Goal: Task Accomplishment & Management: Use online tool/utility

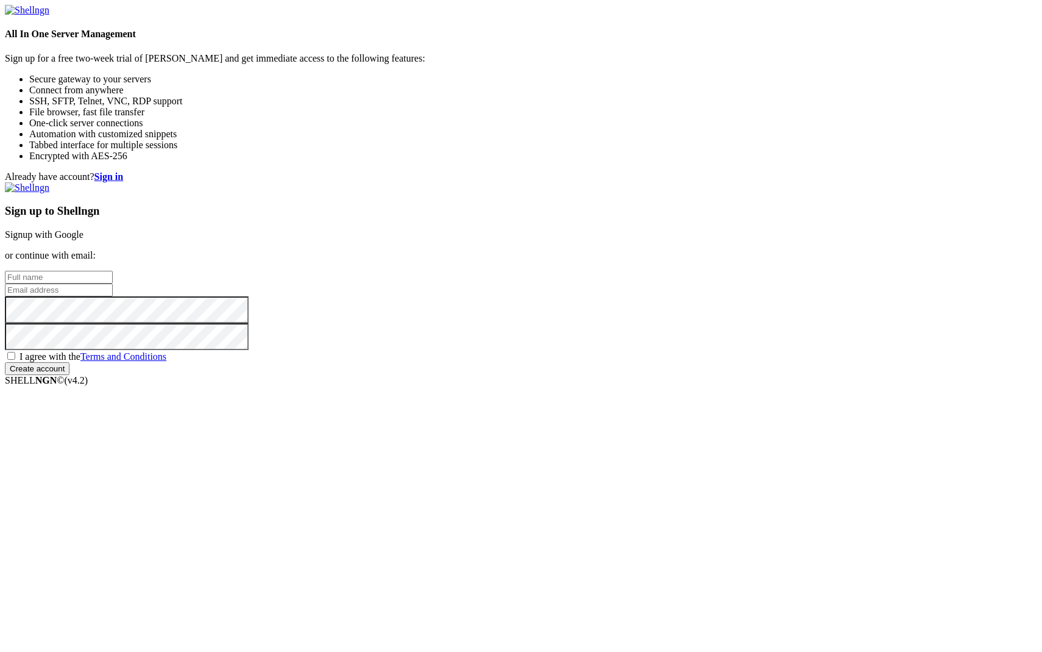
click at [84, 233] on link "Signup with Google" at bounding box center [44, 234] width 79 height 10
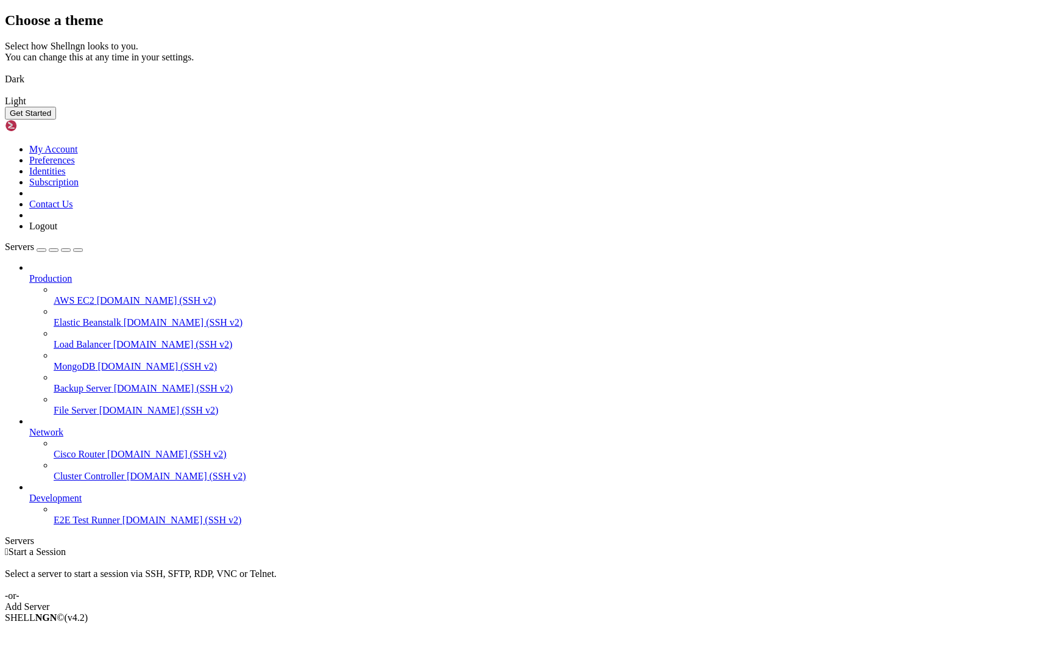
click at [5, 71] on img at bounding box center [5, 71] width 0 height 0
click at [56, 119] on button "Get Started" at bounding box center [30, 113] width 51 height 13
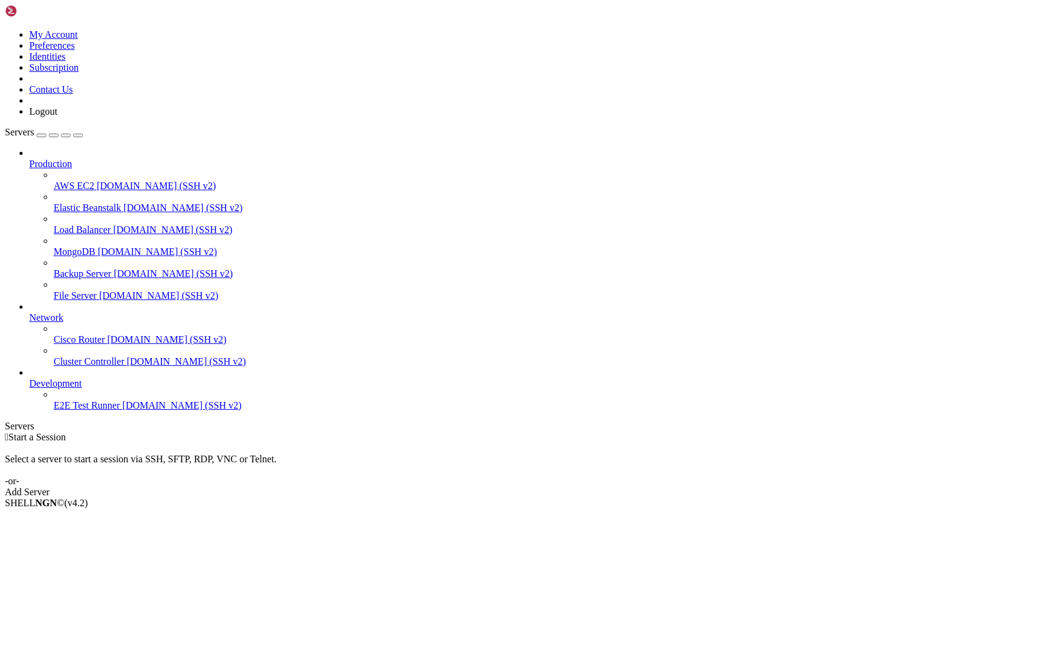
click at [587, 486] on div "Add Server" at bounding box center [521, 491] width 1033 height 11
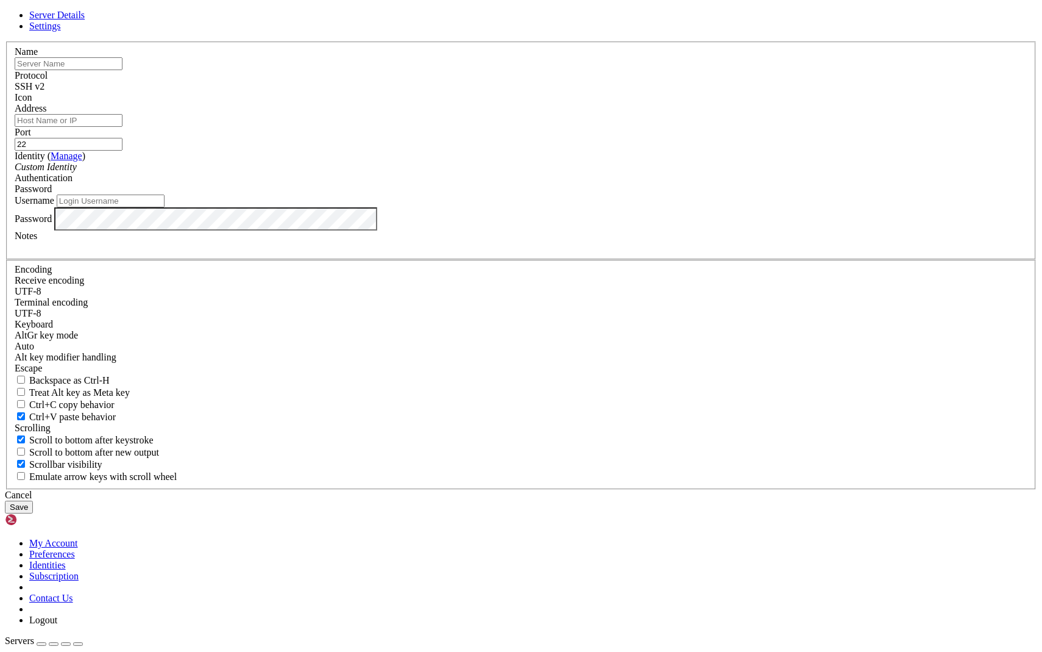
click at [123, 70] on input "text" at bounding box center [69, 63] width 108 height 13
type input "Contabo"
click at [123, 127] on input "Address" at bounding box center [69, 120] width 108 height 13
paste input "[TECHNICAL_ID]"
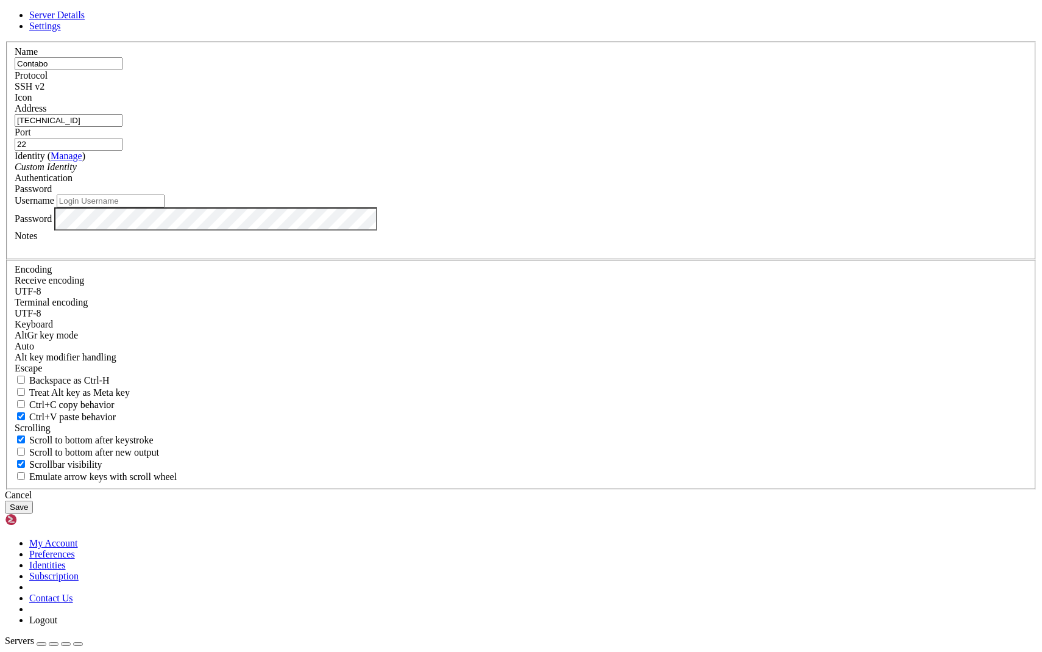
type input "[TECHNICAL_ID]"
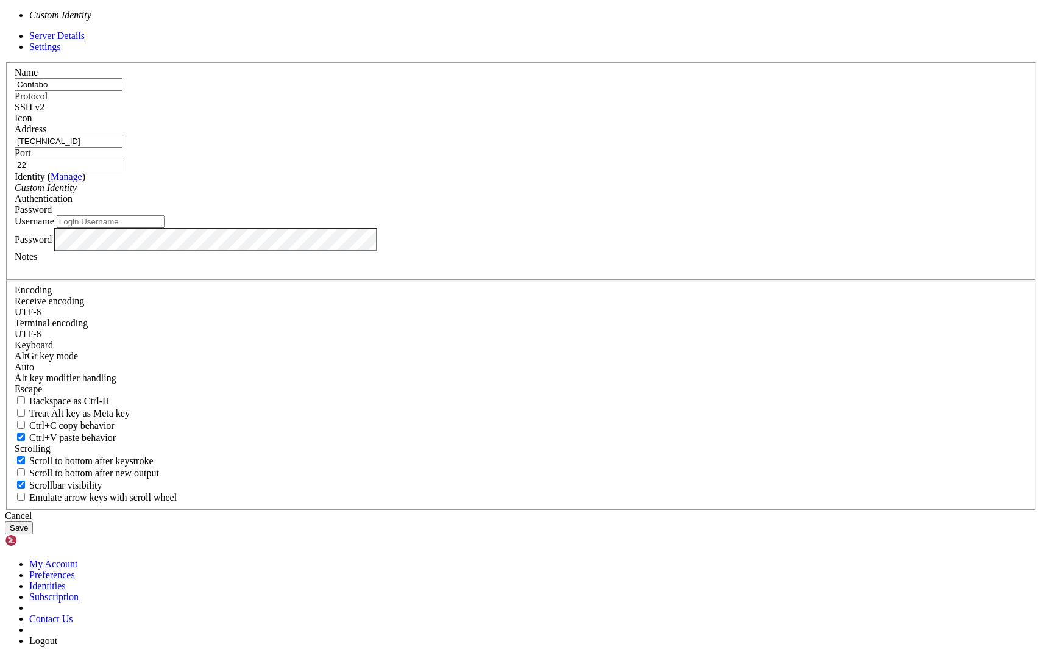
click at [471, 193] on div "Custom Identity" at bounding box center [521, 187] width 1013 height 11
click at [586, 215] on div "Authentication Password" at bounding box center [521, 204] width 1013 height 22
click at [491, 193] on div "Custom Identity" at bounding box center [521, 187] width 1013 height 11
click at [165, 228] on input "Username" at bounding box center [111, 221] width 108 height 13
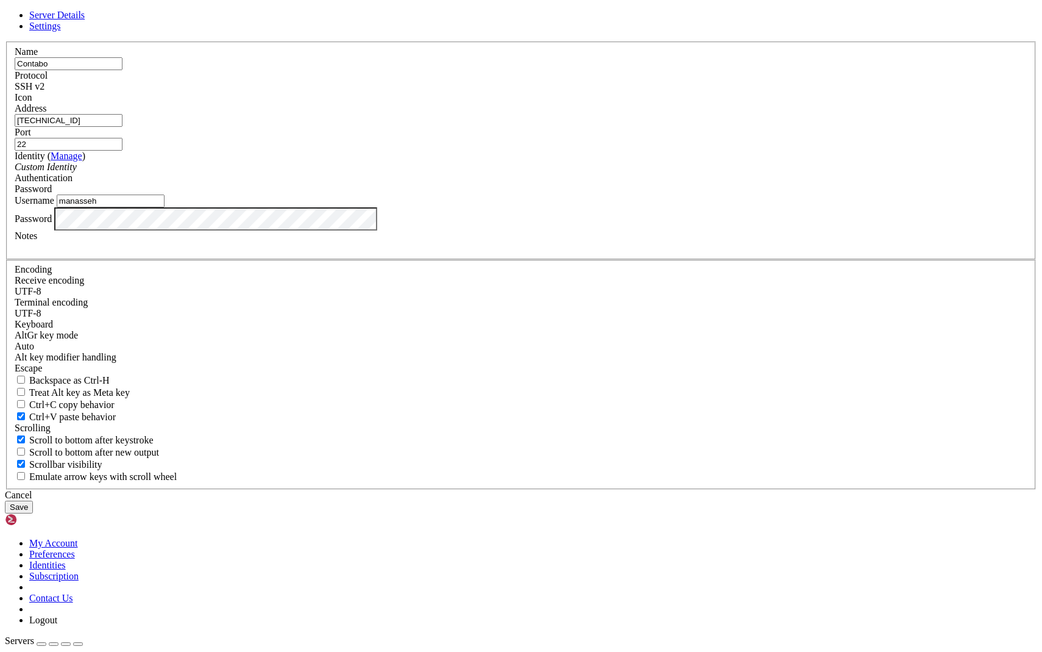
type input "manasseh"
click at [33, 500] on button "Save" at bounding box center [19, 506] width 28 height 13
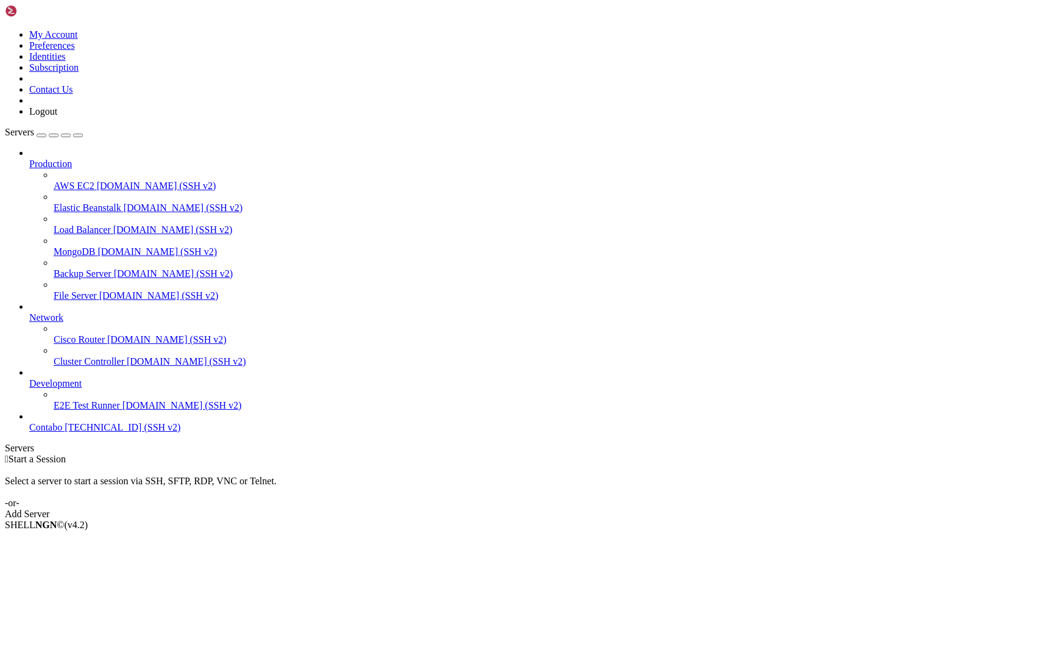
click at [71, 432] on span "[TECHNICAL_ID] (SSH v2)" at bounding box center [123, 427] width 116 height 10
click at [90, 432] on span "[TECHNICAL_ID] (SSH v2)" at bounding box center [123, 427] width 116 height 10
click at [29, 422] on icon at bounding box center [29, 422] width 0 height 0
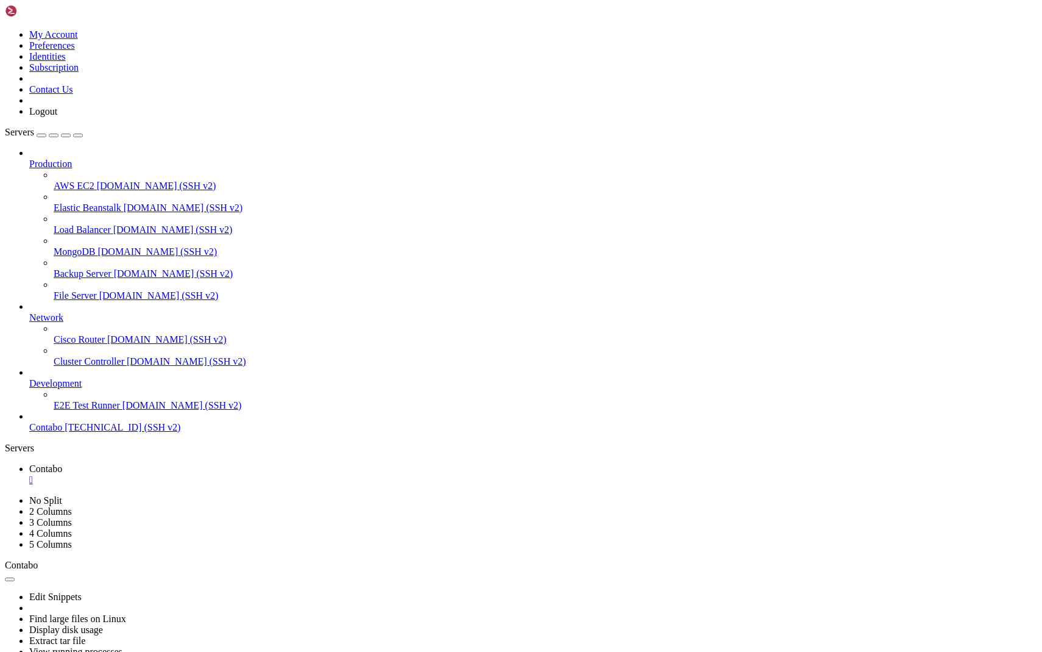
click at [29, 378] on icon at bounding box center [29, 378] width 0 height 0
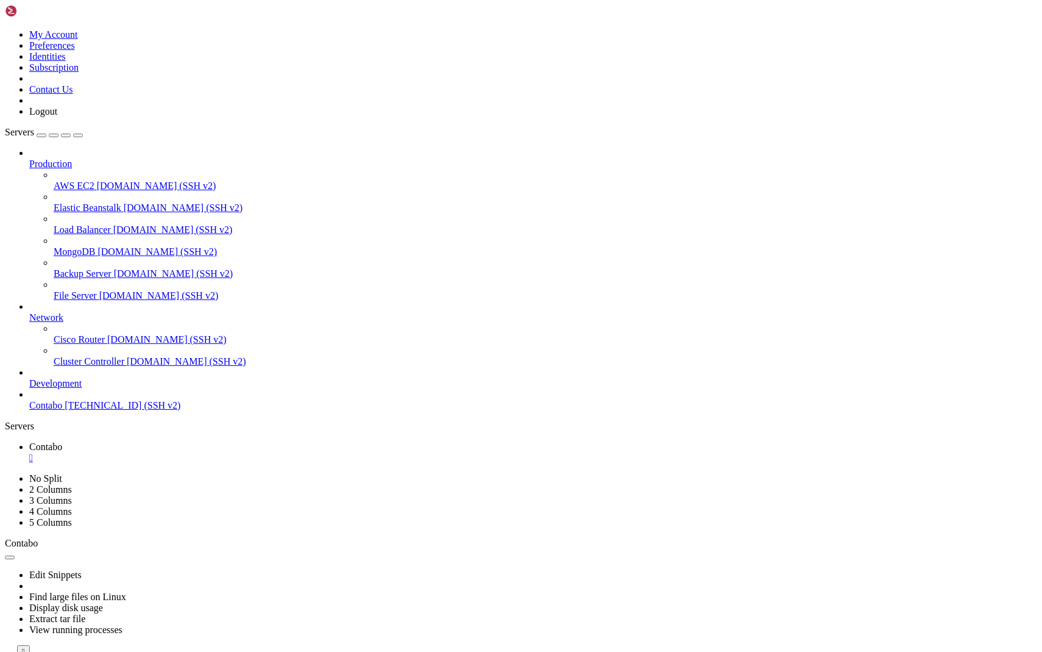
click at [29, 312] on icon at bounding box center [29, 312] width 0 height 0
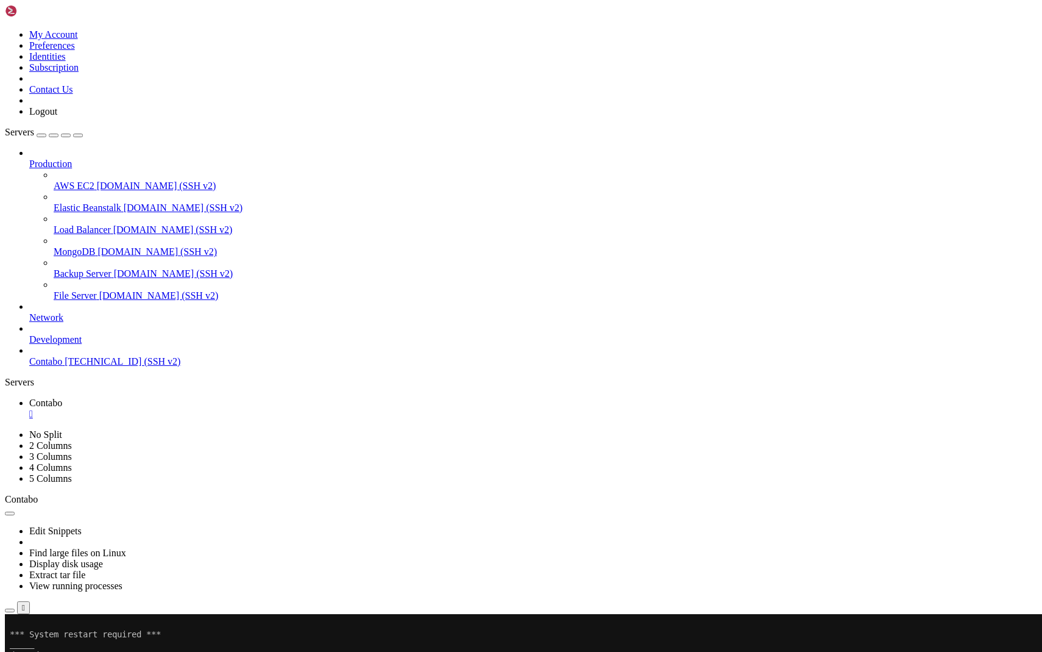
click at [29, 158] on icon at bounding box center [29, 158] width 0 height 0
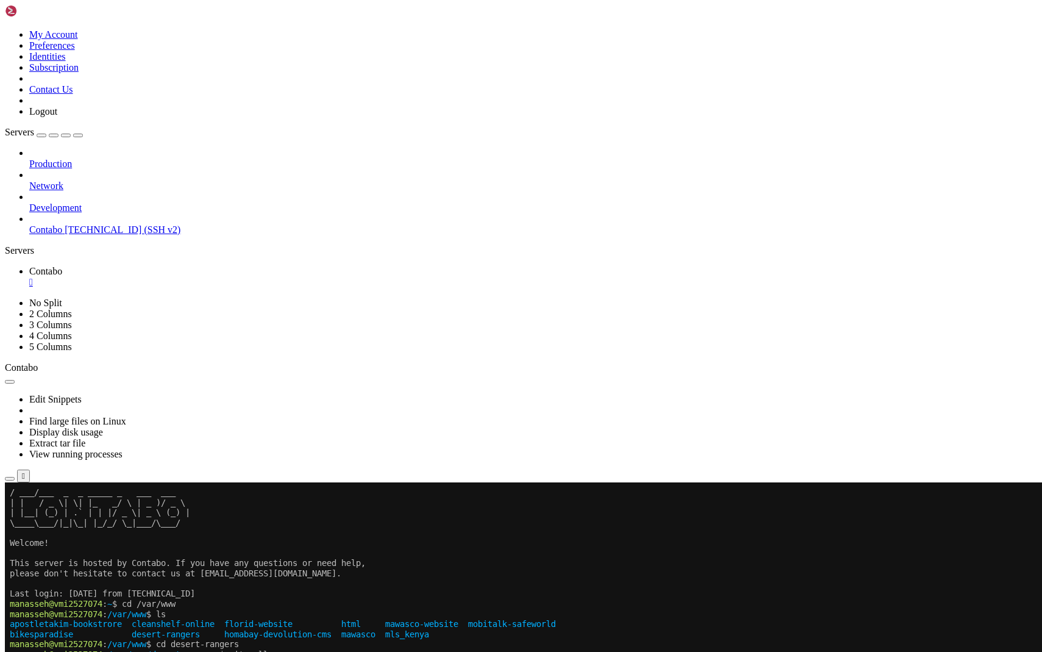
scroll to position [456, 0]
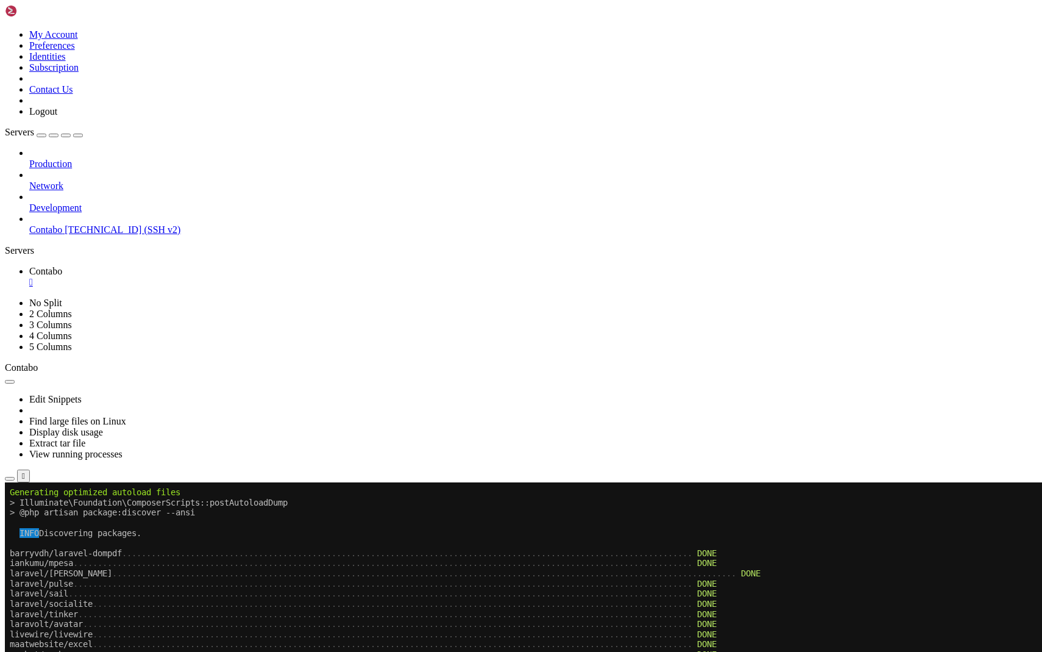
scroll to position [2971, 0]
click at [874, 636] on x-row "livewire/livewire . . . . . . . . . . . . . . . . . . . . . . . . . . . . . . .…" at bounding box center [449, 634] width 878 height 10
click at [5, 297] on icon at bounding box center [5, 297] width 0 height 0
click at [72, 319] on link "3 Columns" at bounding box center [50, 324] width 43 height 10
click at [5, 297] on icon at bounding box center [5, 297] width 0 height 0
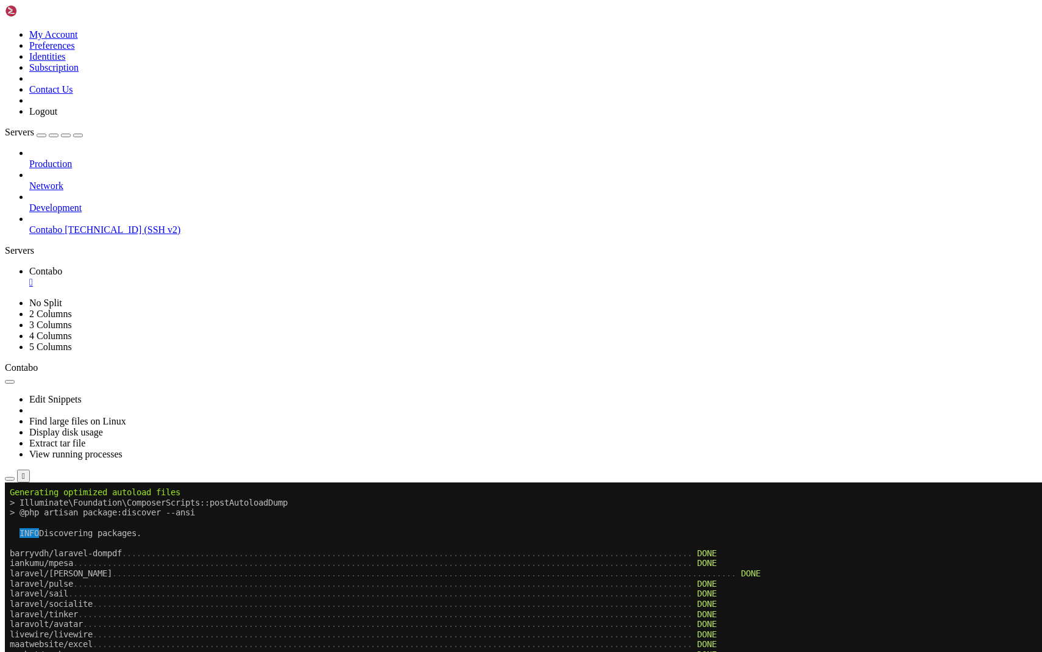
click at [62, 297] on link "No Split" at bounding box center [45, 302] width 33 height 10
click at [41, 135] on div "button" at bounding box center [41, 135] width 0 height 0
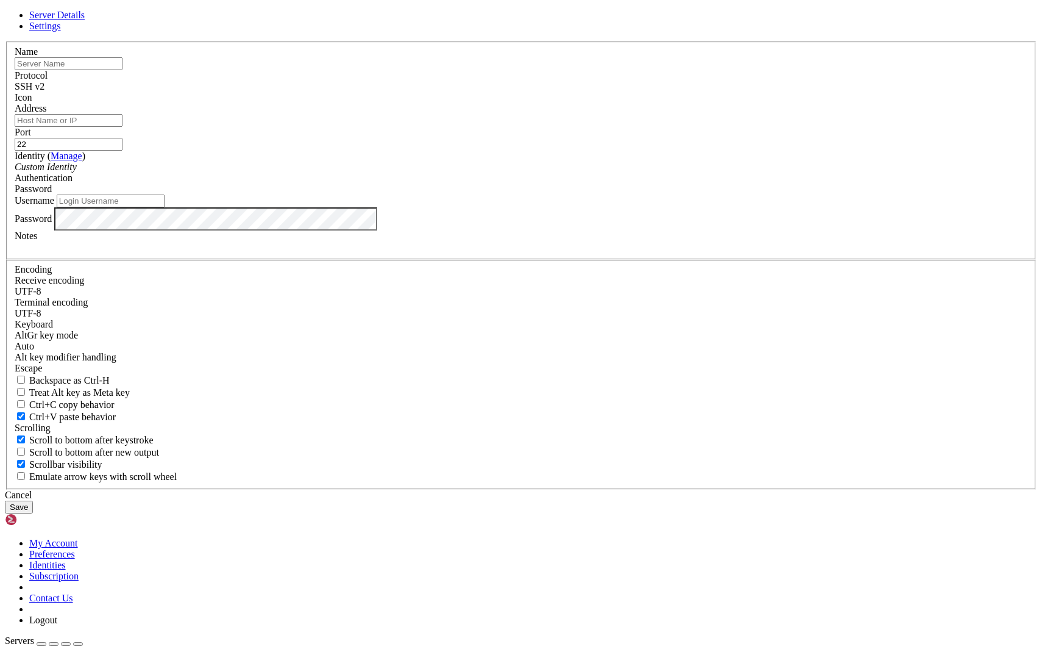
click at [5, 41] on icon at bounding box center [5, 41] width 0 height 0
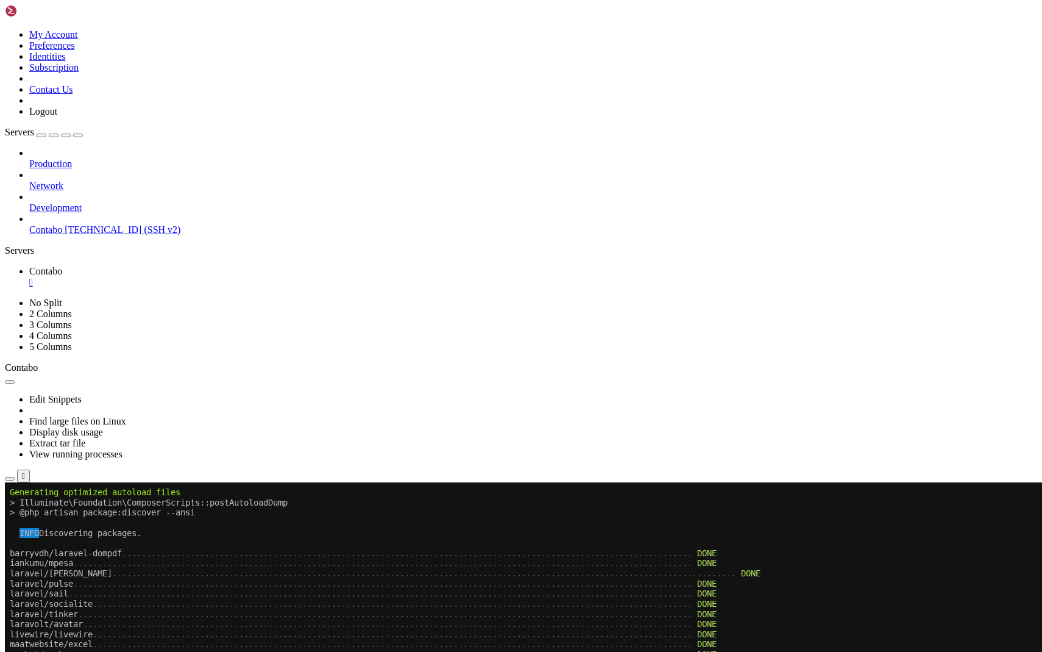
click at [59, 134] on button "button" at bounding box center [54, 136] width 10 height 4
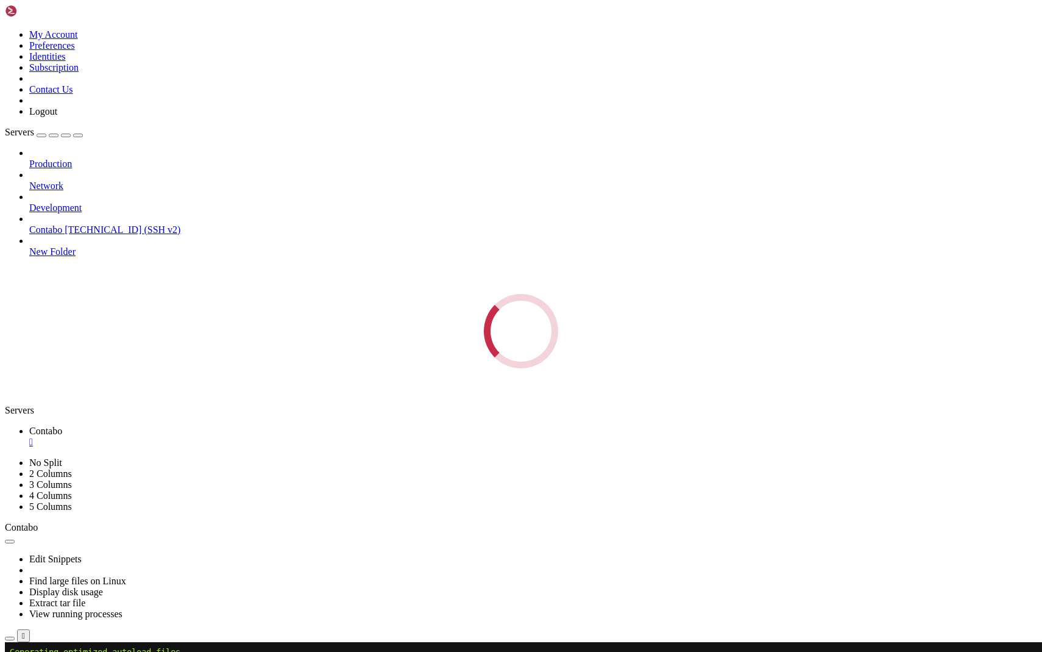
click at [132, 127] on div "Servers Production Network Development Contabo [TECHNICAL_ID] (SSH v2) New Fold…" at bounding box center [521, 247] width 1033 height 241
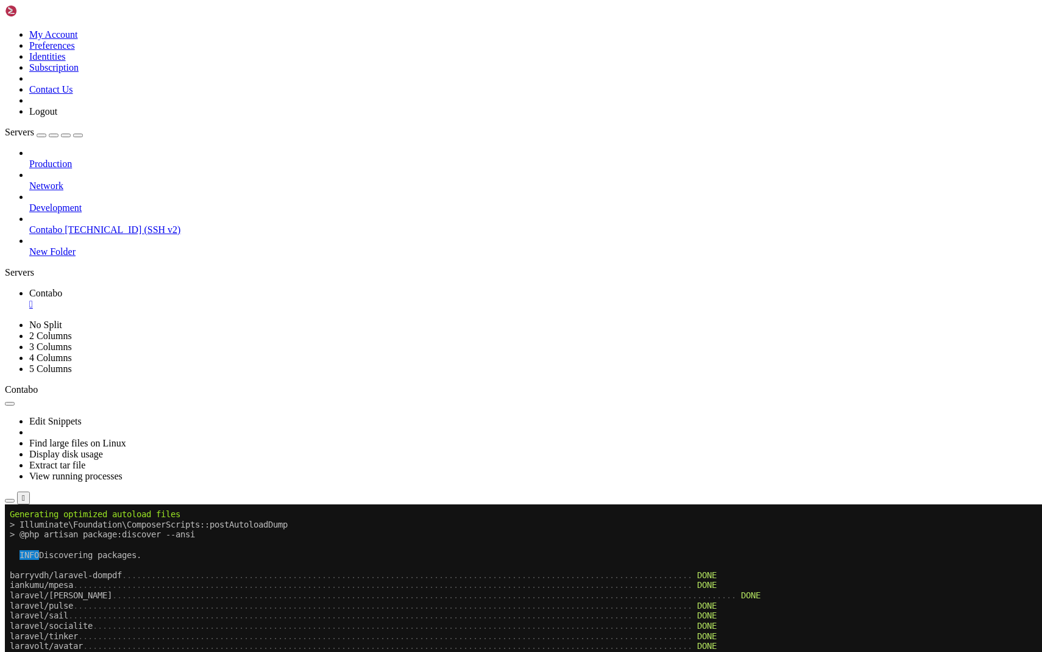
click at [5, 29] on link at bounding box center [5, 29] width 0 height 0
click at [78, 40] on link "My Account" at bounding box center [53, 34] width 49 height 10
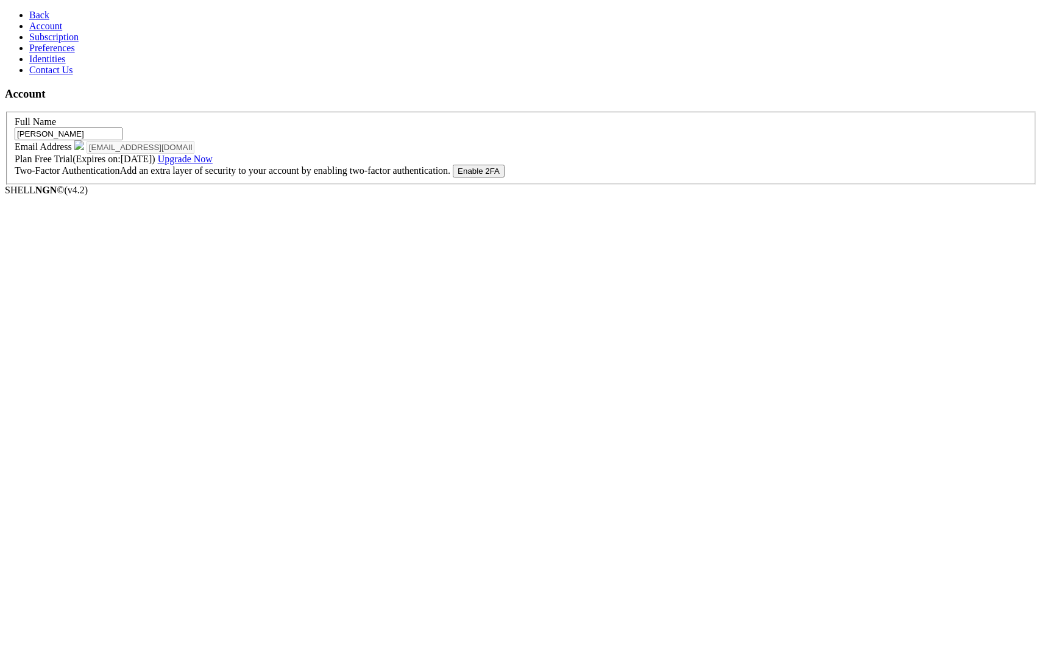
click at [505, 177] on button "Enable 2FA" at bounding box center [479, 171] width 52 height 13
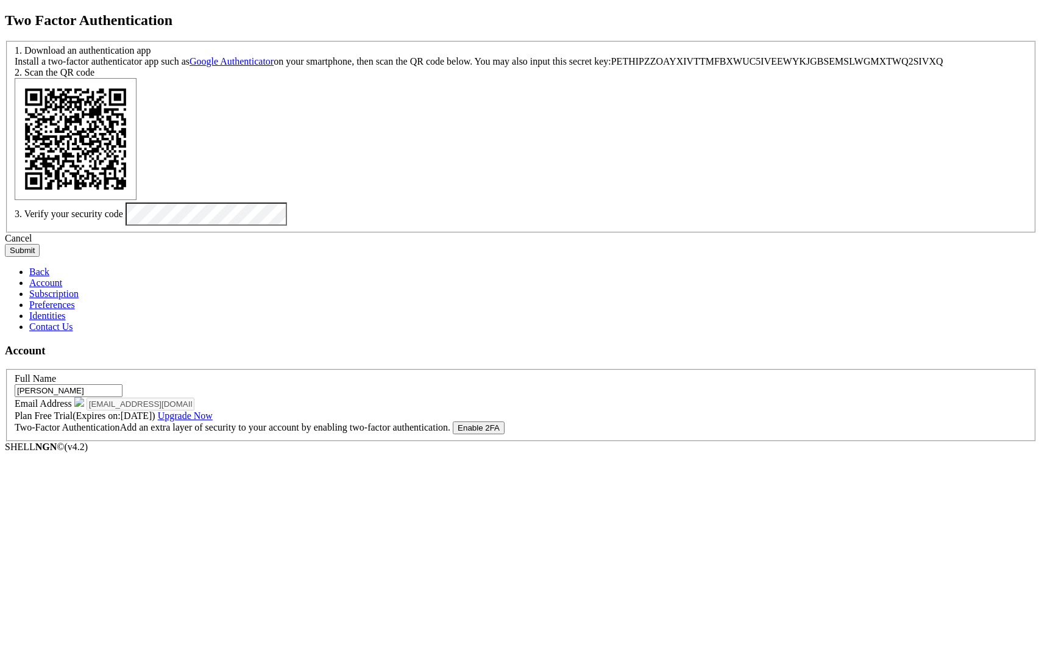
click at [5, 244] on button "Submit" at bounding box center [22, 250] width 35 height 13
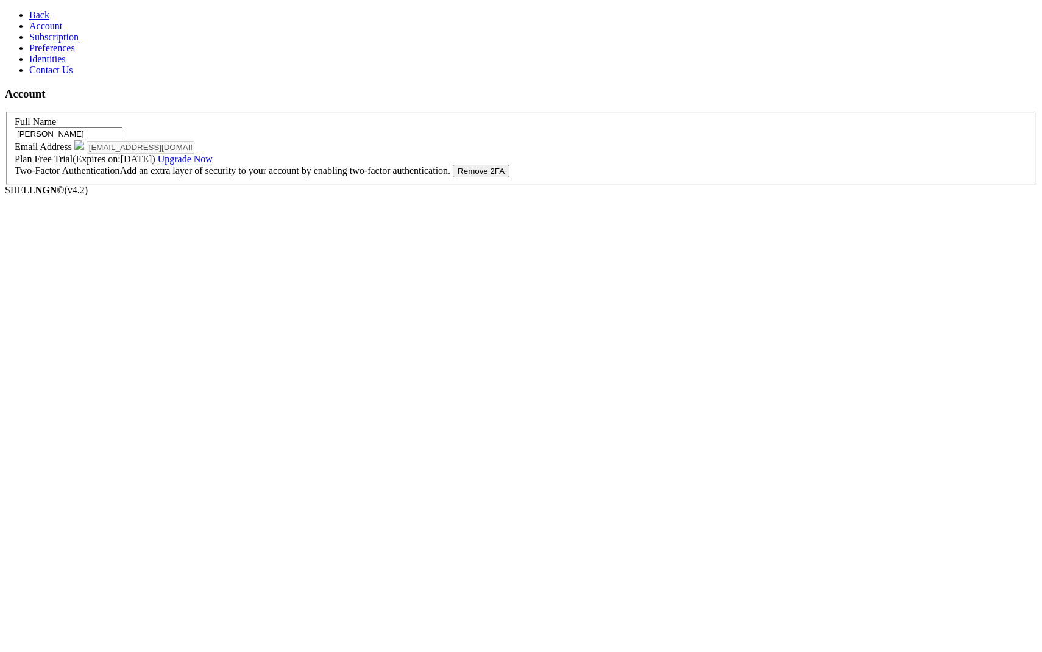
click at [213, 164] on link "Upgrade Now" at bounding box center [185, 159] width 55 height 10
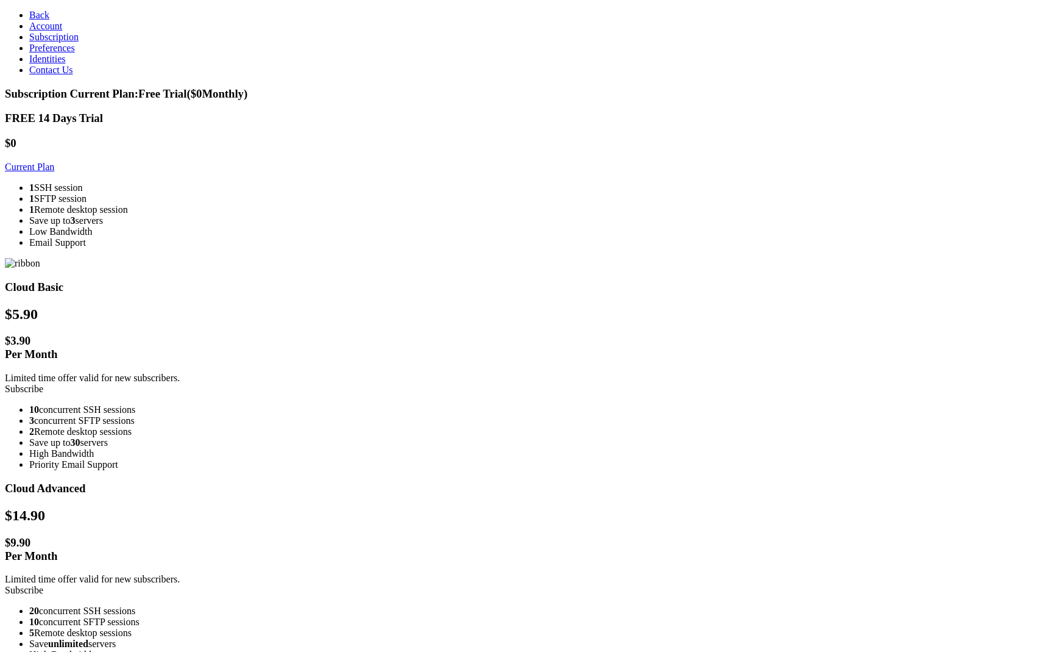
click at [37, 64] on link "Identities" at bounding box center [47, 59] width 37 height 10
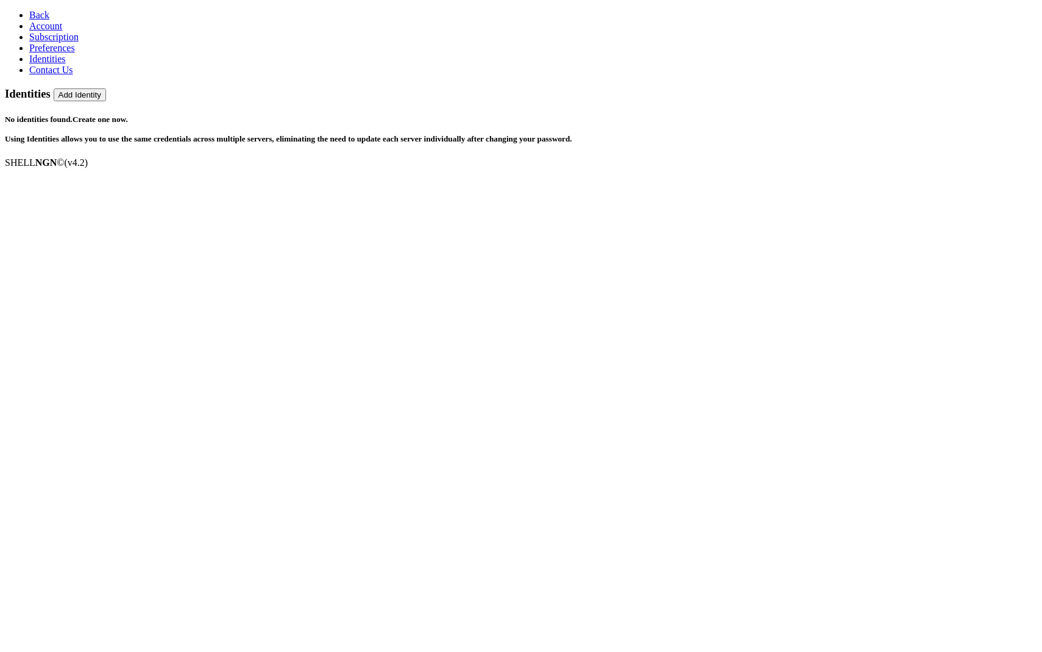
click at [31, 31] on span "Account" at bounding box center [45, 26] width 33 height 10
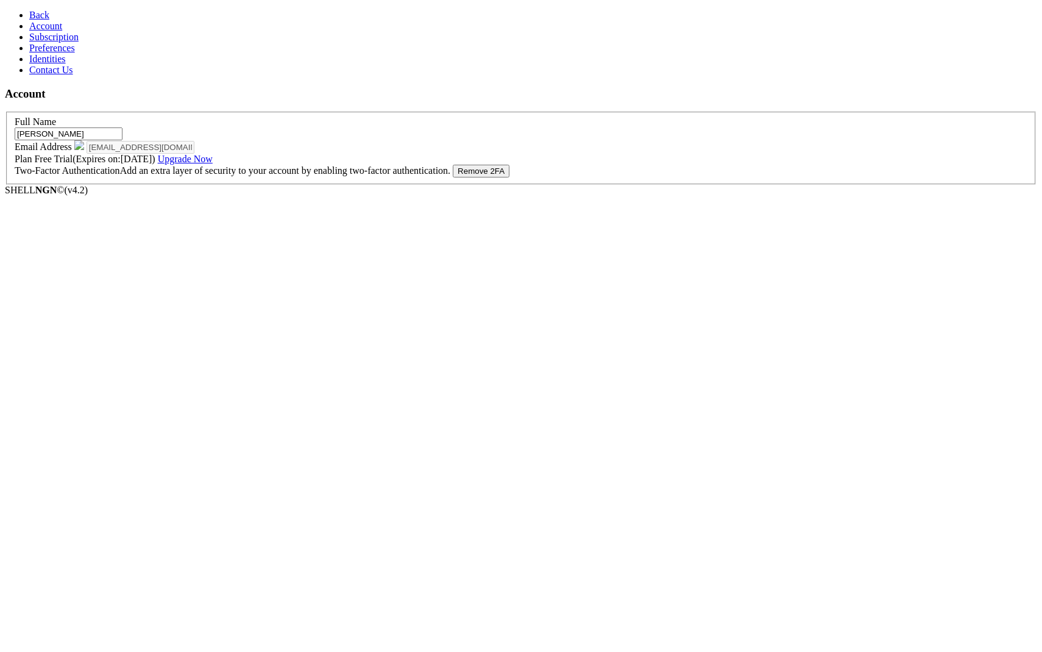
click at [36, 18] on span "Back" at bounding box center [39, 15] width 20 height 10
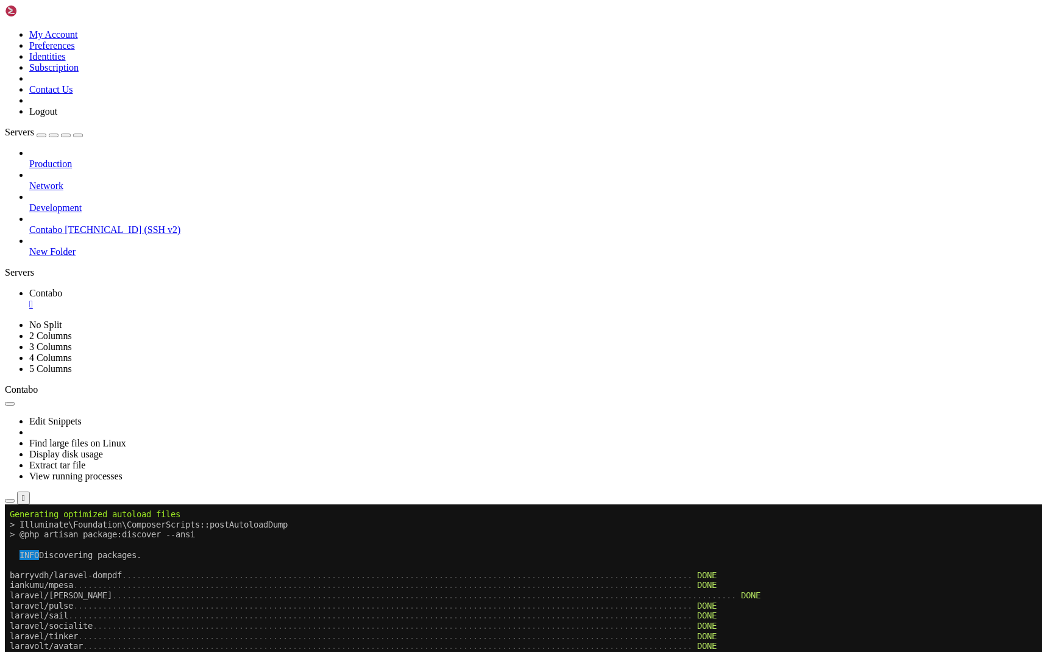
scroll to position [2971, 0]
click at [75, 13] on img at bounding box center [40, 11] width 70 height 12
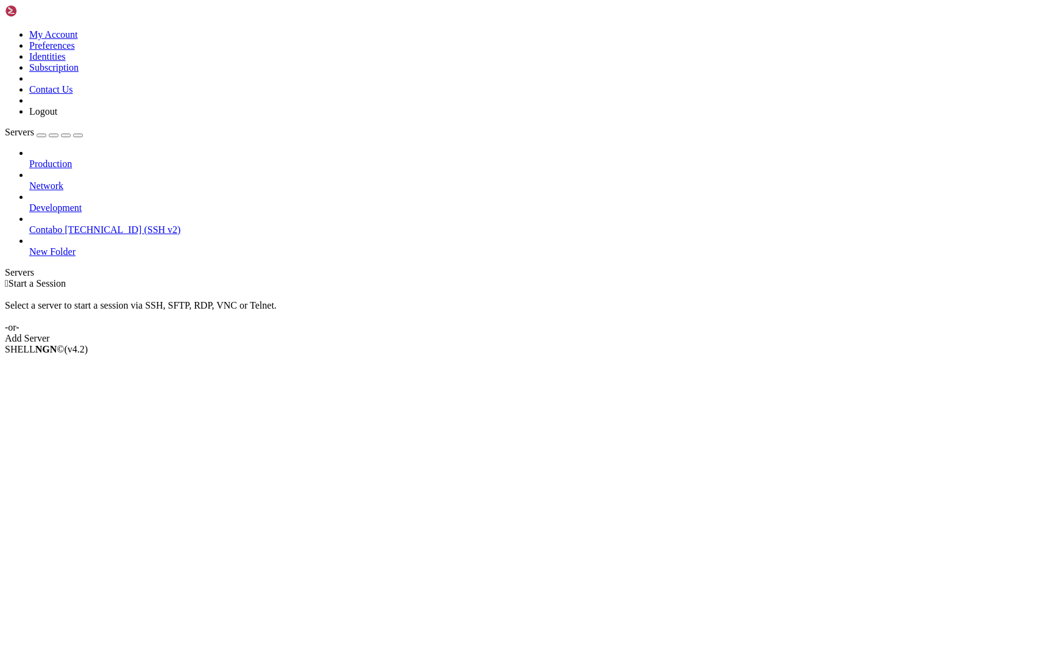
click at [104, 224] on span "[TECHNICAL_ID] (SSH v2)" at bounding box center [123, 229] width 116 height 10
click at [77, 224] on span "[TECHNICAL_ID] (SSH v2)" at bounding box center [123, 229] width 116 height 10
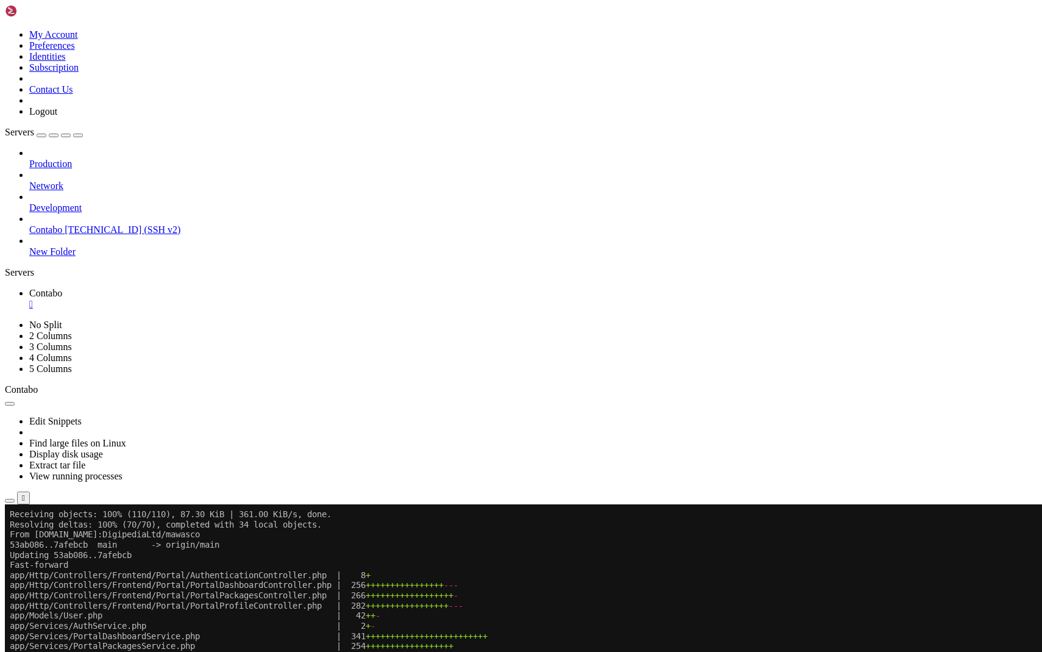
scroll to position [61, 0]
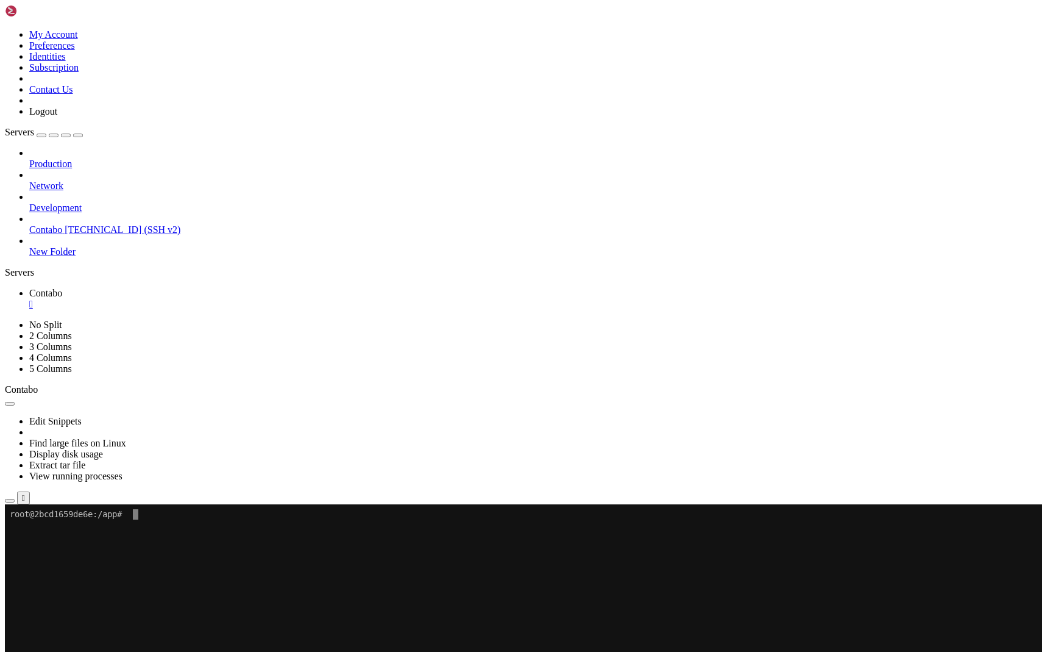
scroll to position [0, 0]
click at [137, 513] on x-row "root@2bcd1659de6e:/app#" at bounding box center [449, 514] width 878 height 10
click at [204, 628] on x-row at bounding box center [449, 626] width 878 height 10
click at [72, 158] on span "Production" at bounding box center [50, 163] width 43 height 10
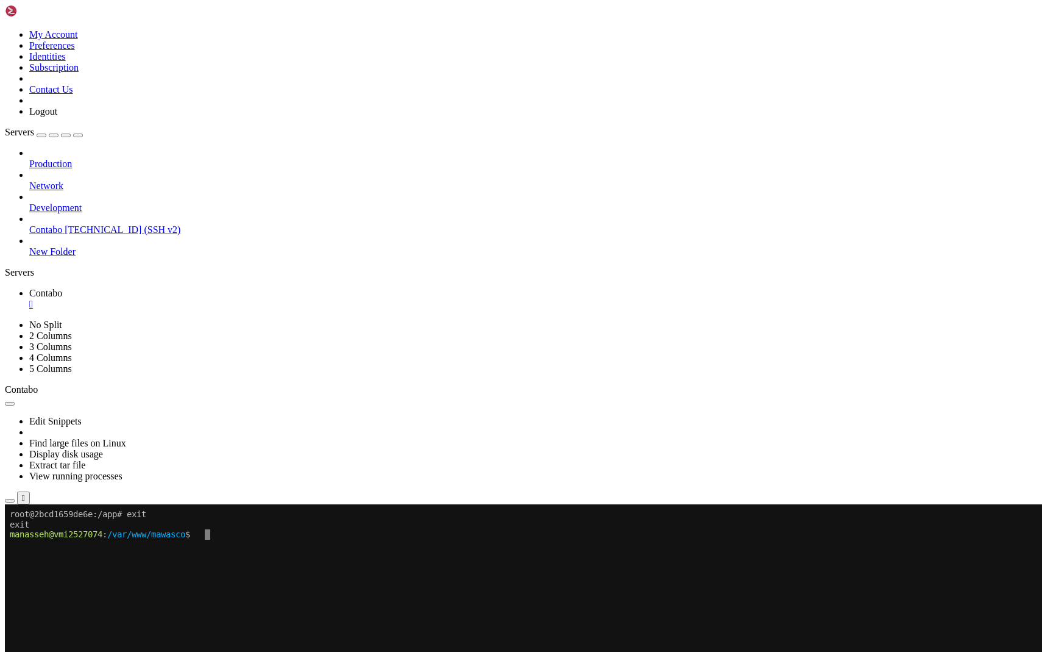
click at [29, 158] on icon at bounding box center [29, 158] width 0 height 0
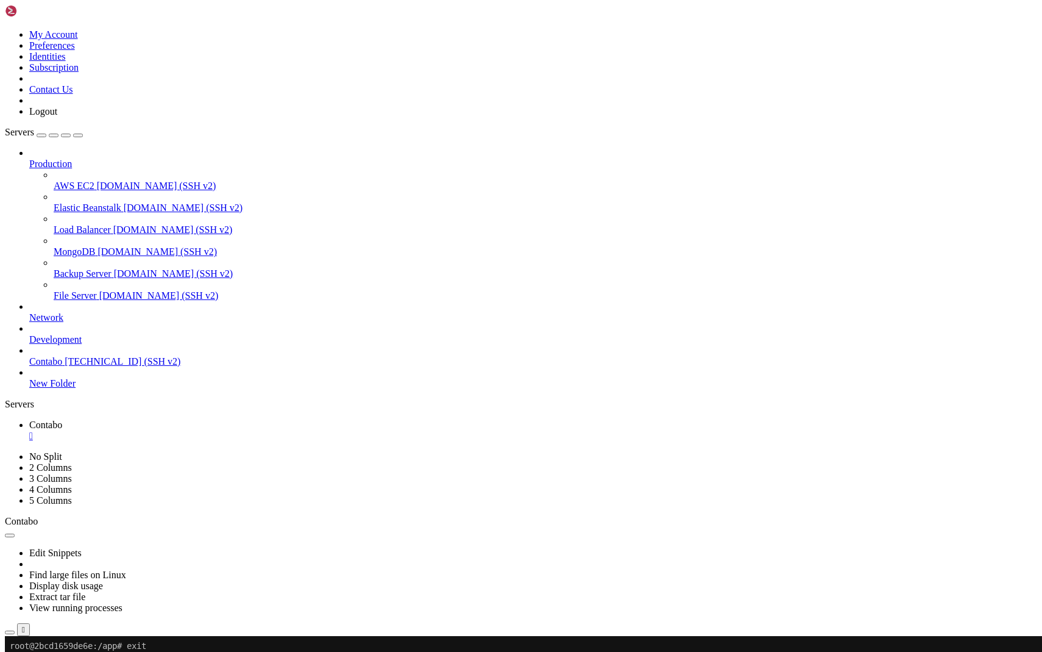
click at [99, 290] on span "[DOMAIN_NAME] (SSH v2)" at bounding box center [158, 295] width 119 height 10
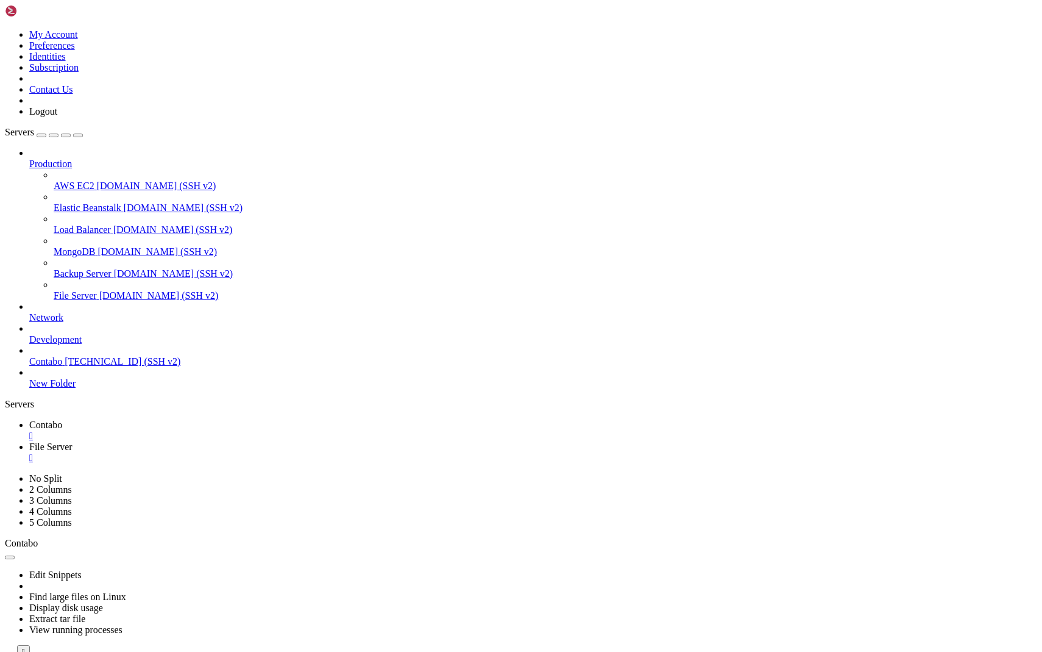
click at [92, 202] on span "Elastic Beanstalk" at bounding box center [88, 207] width 68 height 10
click at [29, 158] on icon at bounding box center [29, 158] width 0 height 0
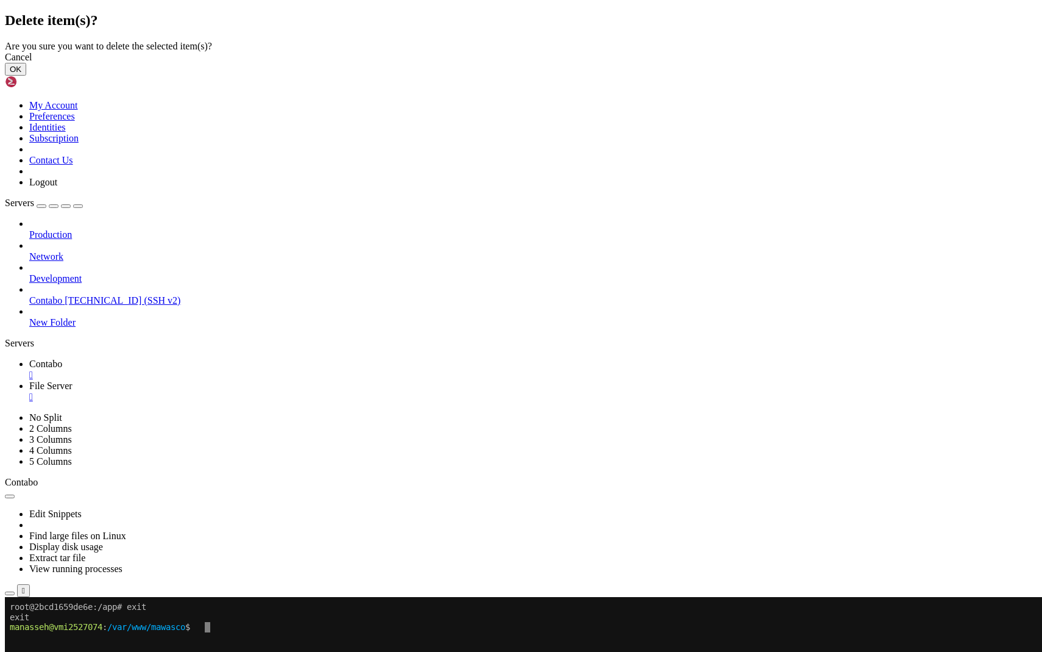
click at [26, 76] on button "OK" at bounding box center [15, 69] width 21 height 13
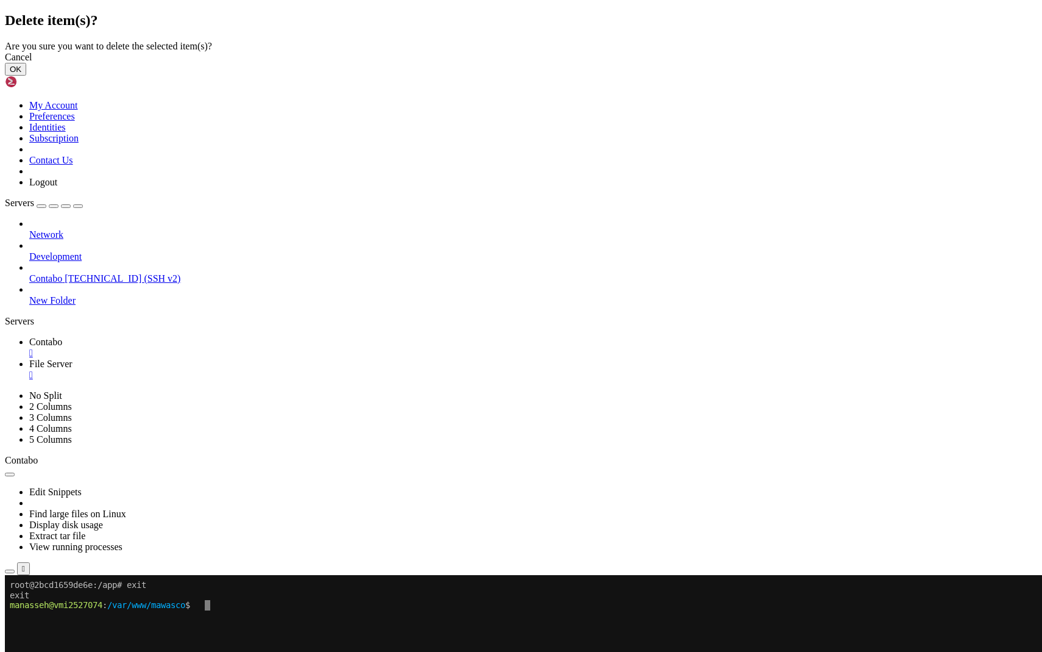
click at [26, 76] on button "OK" at bounding box center [15, 69] width 21 height 13
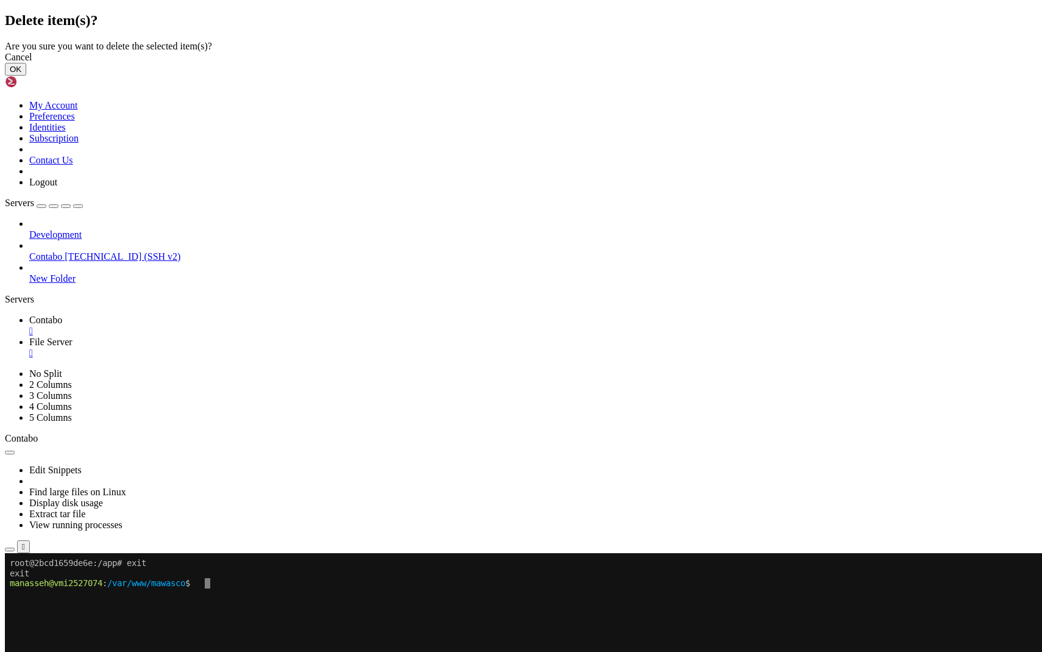
click at [26, 76] on button "OK" at bounding box center [15, 69] width 21 height 13
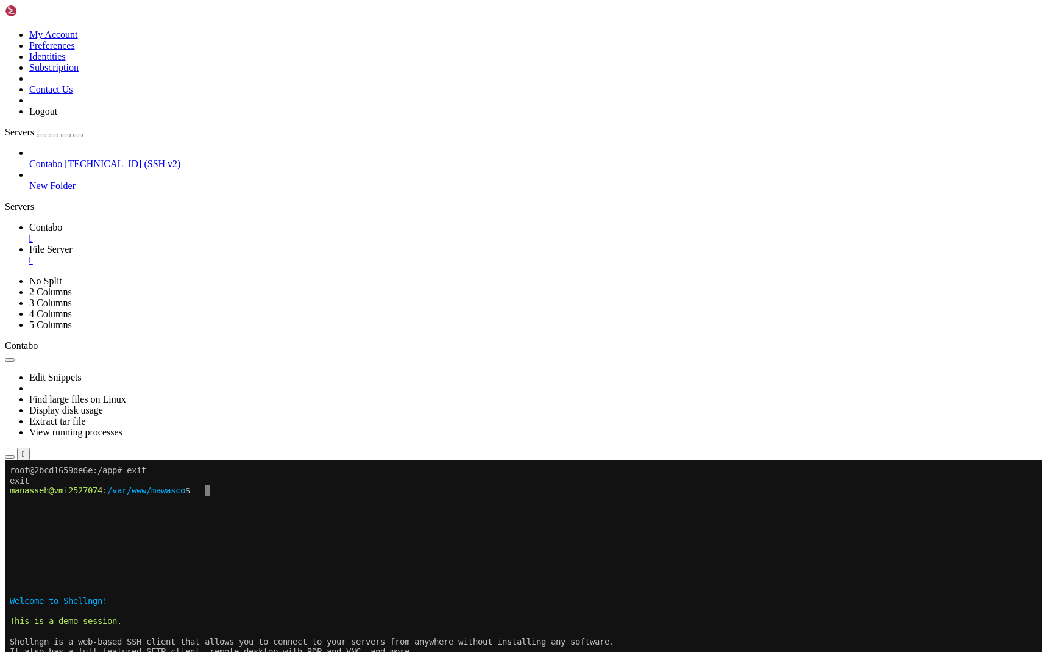
click at [62, 158] on span "Contabo" at bounding box center [45, 163] width 33 height 10
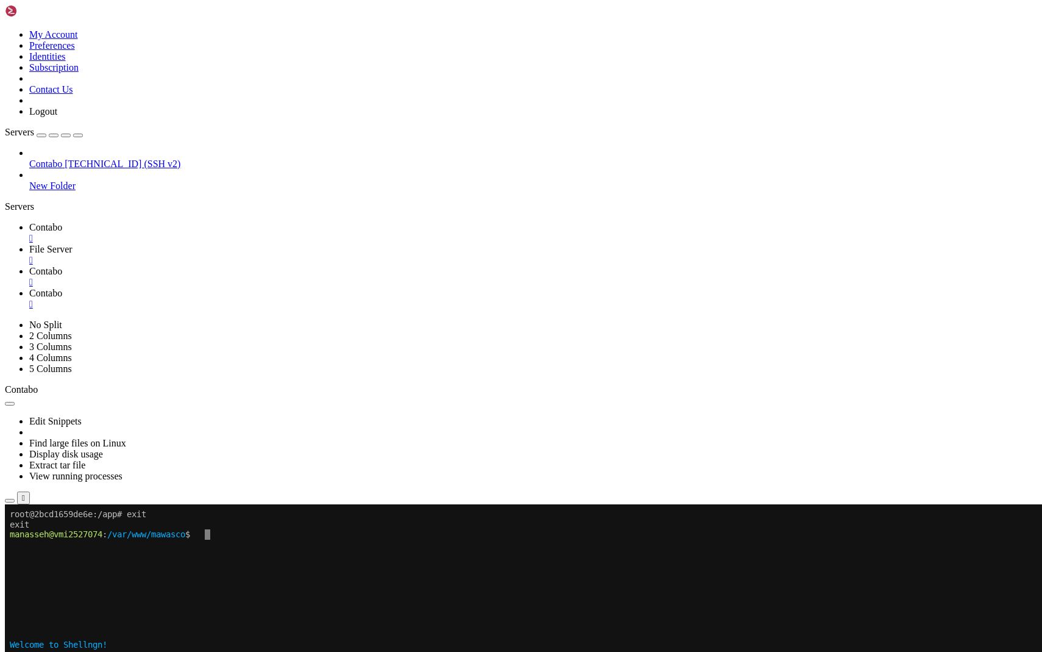
click at [301, 255] on div "" at bounding box center [533, 260] width 1008 height 11
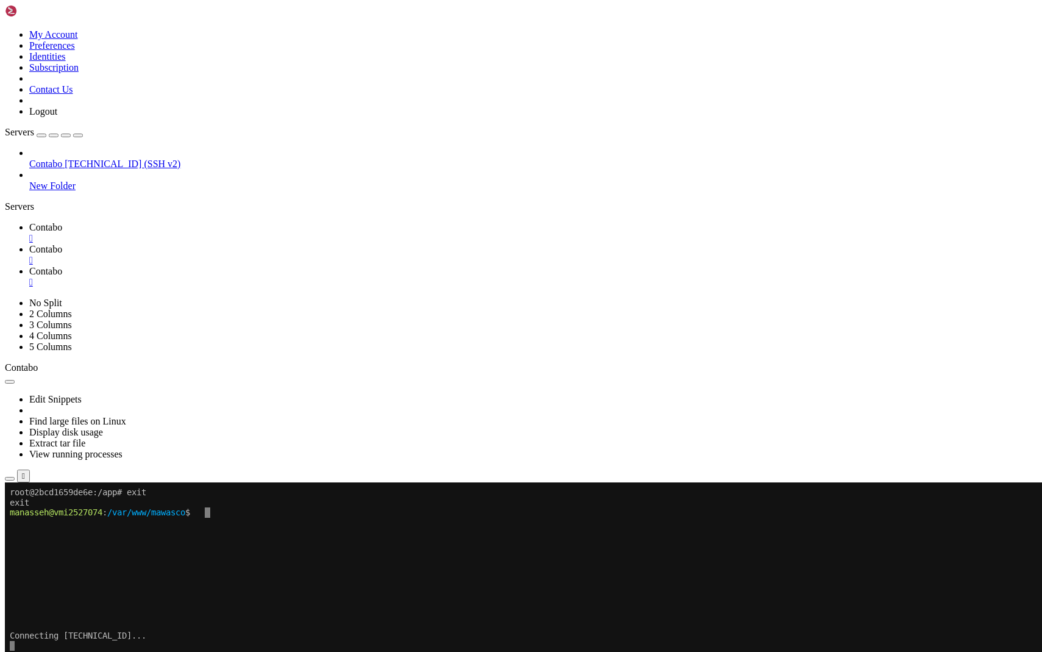
click at [217, 233] on div "" at bounding box center [533, 238] width 1008 height 11
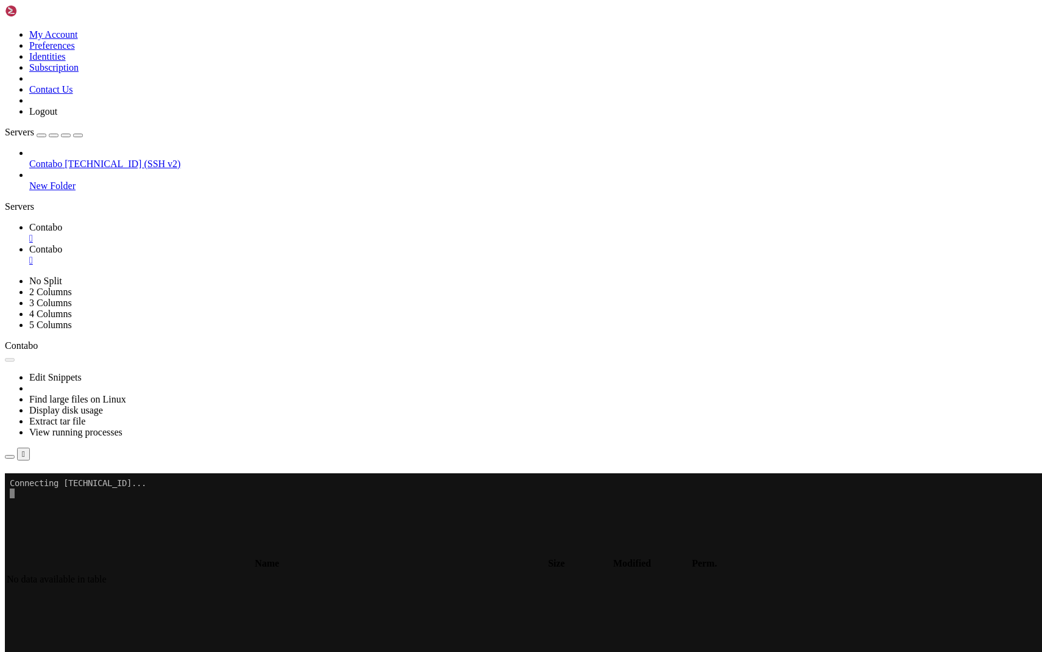
click at [62, 222] on span "Contabo" at bounding box center [45, 227] width 33 height 10
click at [62, 244] on span "Contabo" at bounding box center [45, 249] width 33 height 10
click at [295, 255] on div "" at bounding box center [533, 260] width 1008 height 11
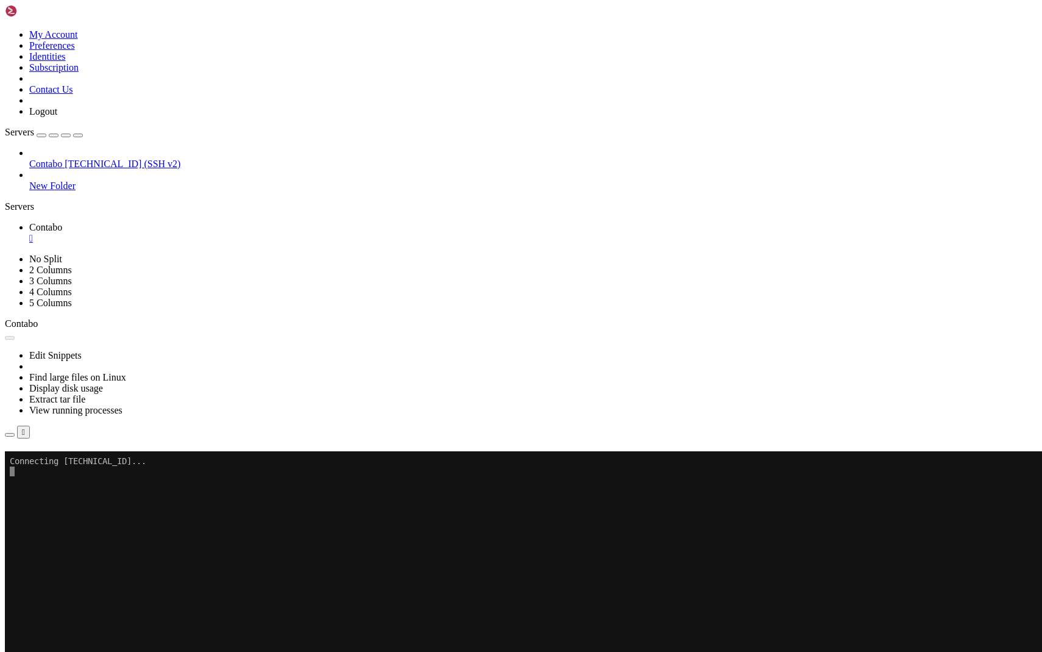
click at [62, 158] on span "Contabo" at bounding box center [45, 163] width 33 height 10
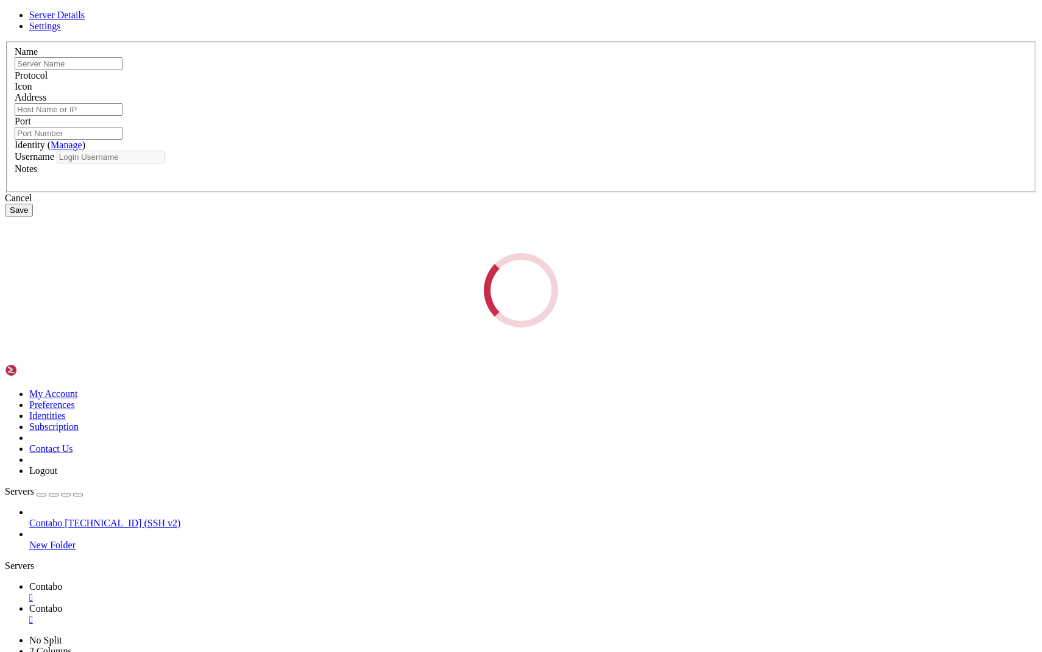
type input "Contabo"
type input "[TECHNICAL_ID]"
type input "22"
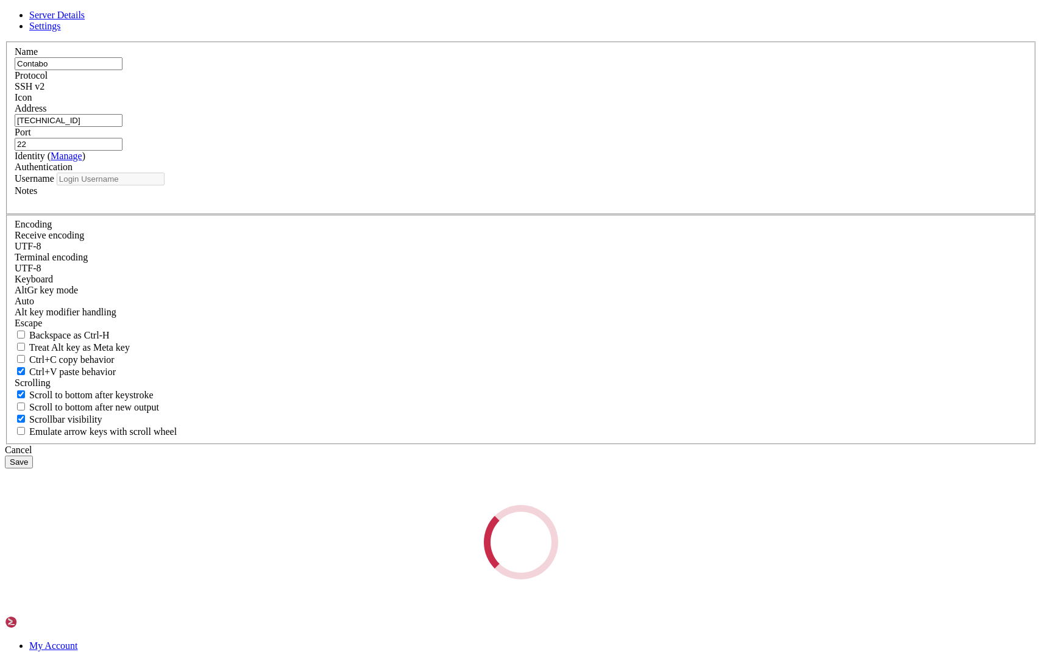
type input "manasseh"
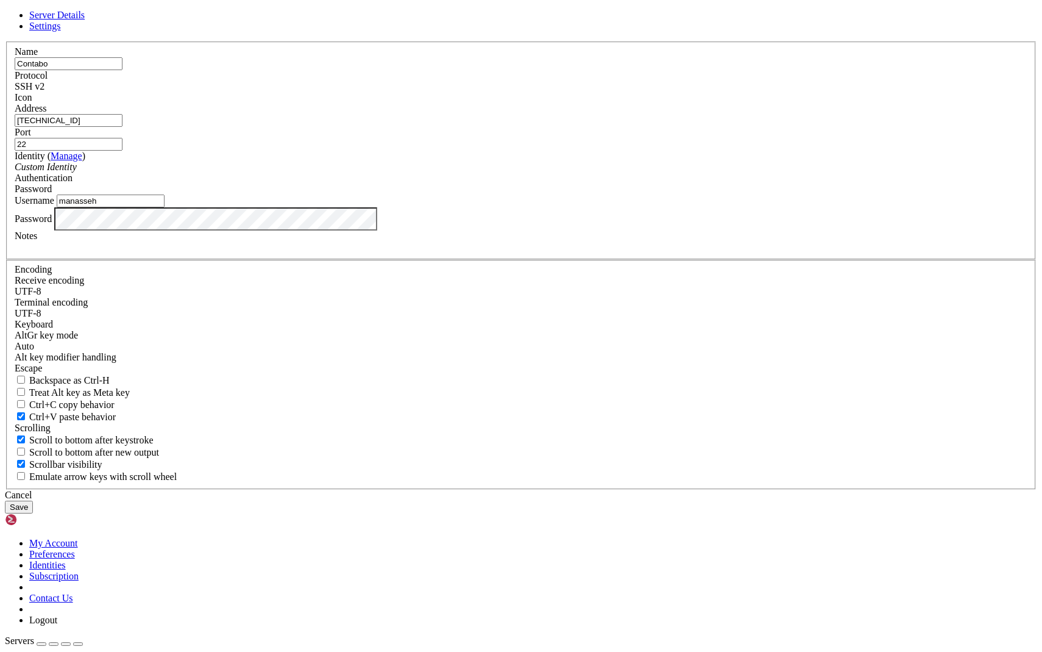
click at [265, 386] on div "Server Details Settings Name Contabo Protocol SSH v2 Icon" at bounding box center [521, 262] width 1033 height 504
click at [5, 500] on button "Save" at bounding box center [19, 506] width 28 height 13
